Goal: Information Seeking & Learning: Compare options

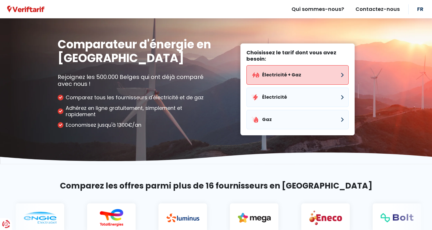
click at [291, 77] on button "Électricité + Gaz" at bounding box center [297, 74] width 102 height 19
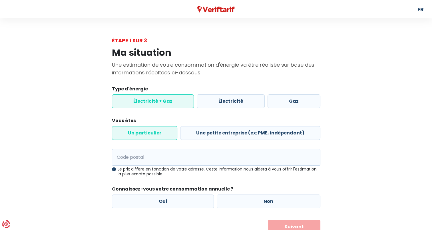
click at [160, 103] on label "Électricité + Gaz" at bounding box center [153, 101] width 82 height 14
click at [160, 103] on input "Électricité + Gaz" at bounding box center [153, 101] width 82 height 14
click at [145, 129] on label "Un particulier" at bounding box center [144, 133] width 65 height 14
click at [145, 129] on input "Un particulier" at bounding box center [144, 133] width 65 height 14
click at [134, 157] on input "Code postal" at bounding box center [216, 157] width 208 height 17
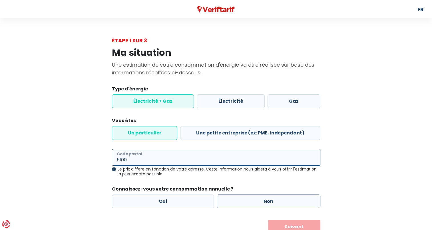
type input "5100"
click at [271, 198] on label "Non" at bounding box center [269, 201] width 104 height 14
click at [271, 198] on input "Non" at bounding box center [269, 201] width 104 height 14
radio input "true"
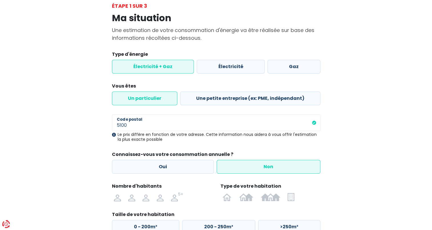
scroll to position [82, 0]
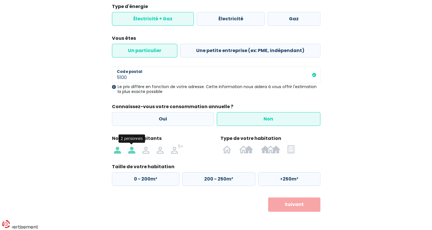
click at [132, 152] on img at bounding box center [131, 148] width 7 height 9
click at [132, 152] on input "radio" at bounding box center [132, 148] width 14 height 9
radio input "true"
click at [290, 150] on img at bounding box center [291, 148] width 7 height 9
click at [290, 150] on input "radio" at bounding box center [291, 148] width 14 height 9
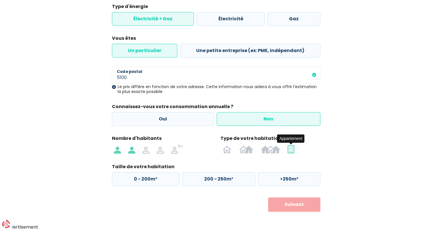
radio input "true"
click at [288, 178] on label ">100m²" at bounding box center [288, 179] width 64 height 14
click at [288, 178] on input ">100m²" at bounding box center [288, 179] width 64 height 14
radio input "true"
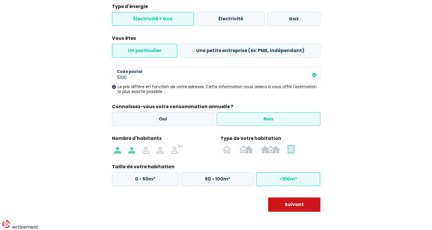
click at [297, 200] on button "Suivant" at bounding box center [294, 204] width 52 height 14
select select
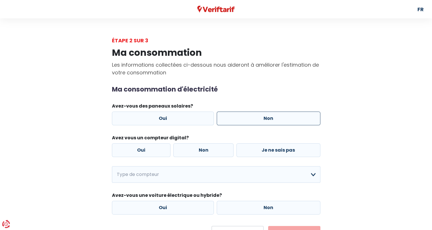
click at [259, 121] on label "Non" at bounding box center [269, 118] width 104 height 14
click at [259, 121] on input "Non" at bounding box center [269, 118] width 104 height 14
radio input "true"
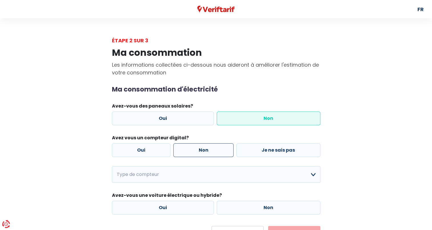
click at [222, 149] on label "Non" at bounding box center [203, 150] width 60 height 14
click at [222, 149] on input "Non" at bounding box center [203, 150] width 60 height 14
radio input "true"
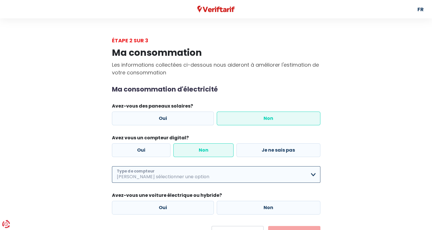
click at [312, 174] on select "Mono-horaire Bi-horaire Mono-horaire + exclusif nuit Bi-horaire + exclusif nuit…" at bounding box center [216, 174] width 208 height 17
select select "day_single_rate"
click at [112, 166] on select "Mono-horaire Bi-horaire Mono-horaire + exclusif nuit Bi-horaire + exclusif nuit…" at bounding box center [216, 174] width 208 height 17
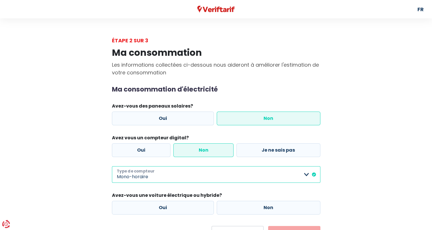
scroll to position [29, 0]
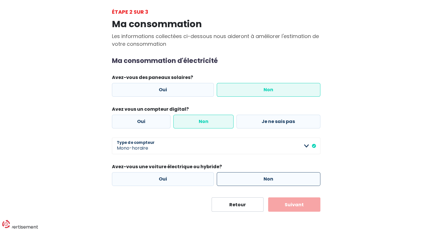
click at [275, 179] on label "Non" at bounding box center [269, 179] width 104 height 14
click at [275, 179] on input "Non" at bounding box center [269, 179] width 104 height 14
radio input "true"
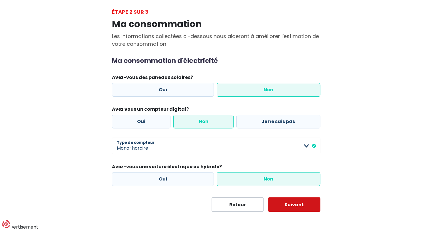
click at [299, 202] on button "Suivant" at bounding box center [294, 204] width 52 height 14
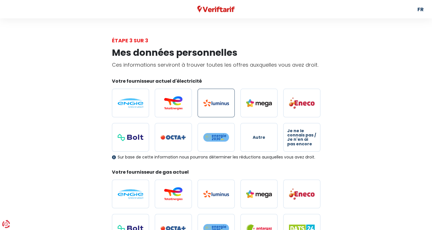
click at [221, 104] on img at bounding box center [216, 102] width 26 height 7
click at [221, 104] on input "radio" at bounding box center [216, 103] width 37 height 29
radio input "true"
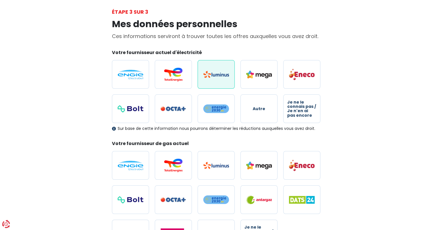
scroll to position [57, 0]
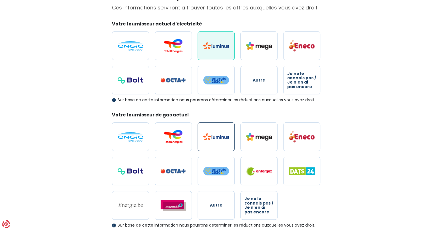
click at [217, 128] on label at bounding box center [216, 136] width 37 height 29
click at [217, 128] on input "radio" at bounding box center [216, 136] width 37 height 29
radio input "true"
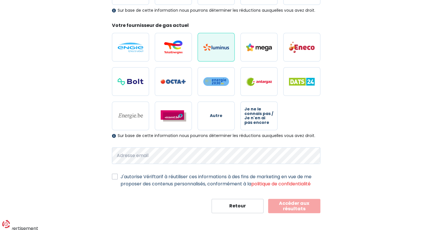
scroll to position [147, 0]
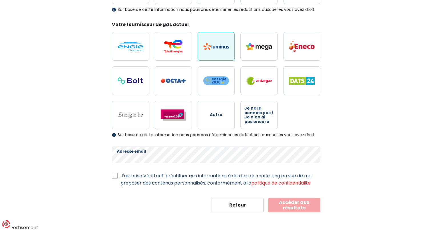
click at [121, 173] on label "J'autorise Vériftarif à réutiliser ces informations à des fins de marketing en …" at bounding box center [221, 179] width 200 height 14
click at [116, 173] on input "J'autorise Vériftarif à réutiliser ces informations à des fins de marketing en …" at bounding box center [115, 175] width 6 height 6
checkbox input "true"
click at [294, 204] on button "Accéder aux résultats" at bounding box center [294, 205] width 52 height 14
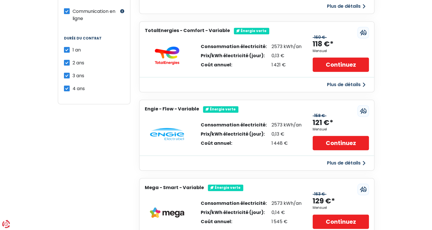
scroll to position [257, 0]
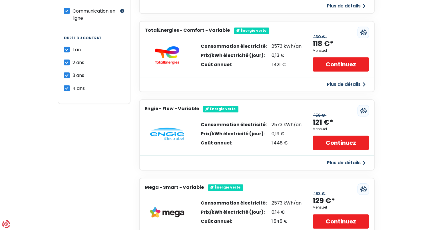
click at [73, 85] on label "4 ans" at bounding box center [79, 88] width 12 height 7
click at [65, 85] on input "4 ans" at bounding box center [67, 88] width 6 height 6
checkbox input "false"
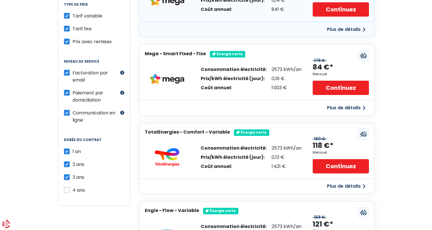
scroll to position [171, 0]
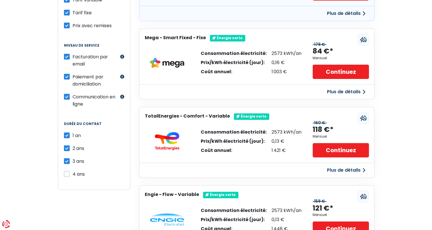
click at [73, 157] on label "3 ans" at bounding box center [79, 160] width 12 height 7
click at [67, 157] on input "3 ans" at bounding box center [67, 160] width 6 height 6
checkbox input "false"
click at [73, 145] on label "2 ans" at bounding box center [79, 148] width 12 height 7
click at [67, 145] on input "2 ans" at bounding box center [67, 148] width 6 height 6
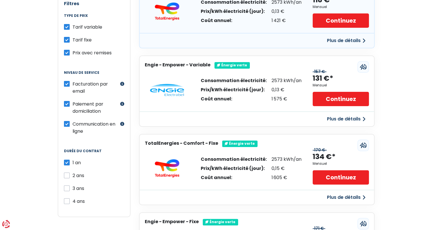
scroll to position [143, 0]
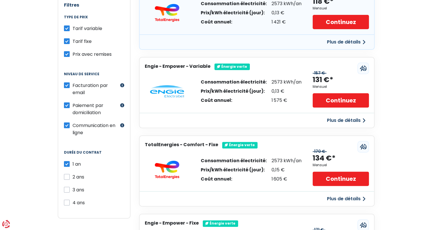
click at [73, 174] on label "2 ans" at bounding box center [79, 176] width 12 height 7
click at [65, 174] on input "2 ans" at bounding box center [67, 176] width 6 height 6
checkbox input "true"
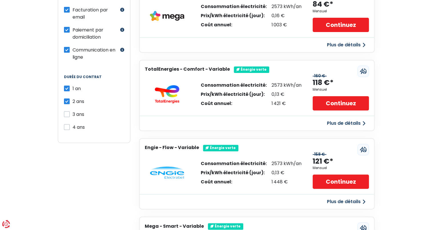
scroll to position [228, 0]
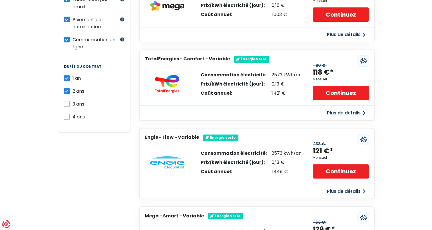
click at [73, 18] on label "Paiement par domiciliation" at bounding box center [96, 23] width 46 height 14
click at [66, 18] on input "Paiement par domiciliation" at bounding box center [67, 19] width 6 height 6
checkbox input "false"
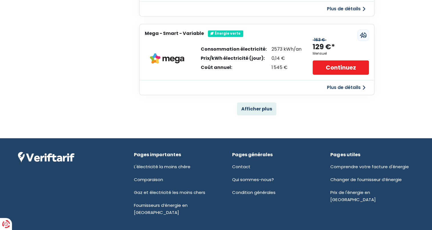
scroll to position [412, 0]
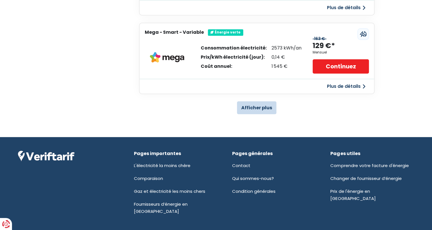
click at [254, 102] on button "Afficher plus" at bounding box center [256, 107] width 39 height 13
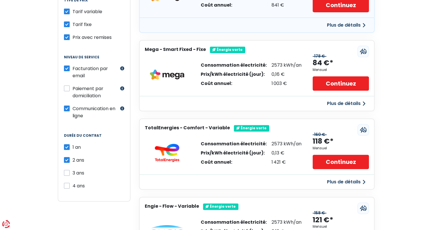
scroll to position [69, 0]
